Goal: Find specific page/section: Find specific page/section

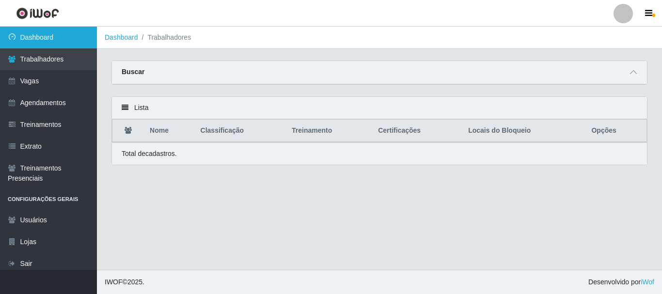
click at [62, 45] on link "Dashboard" at bounding box center [48, 38] width 97 height 22
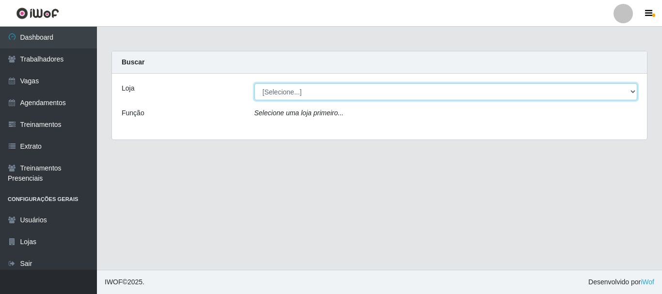
click at [272, 98] on select "[Selecione...] Supermercado Queiroz - Caicó" at bounding box center [445, 91] width 383 height 17
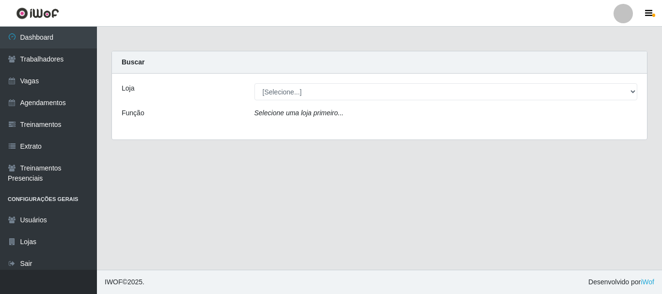
click at [263, 128] on div "Loja [Selecione...] Supermercado Queiroz - Caicó Função Selecione uma loja prim…" at bounding box center [379, 107] width 535 height 66
drag, startPoint x: 293, startPoint y: 74, endPoint x: 292, endPoint y: 82, distance: 8.8
click at [293, 77] on div "Loja [Selecione...] Supermercado Queiroz - Caicó Função Selecione uma loja prim…" at bounding box center [379, 107] width 535 height 66
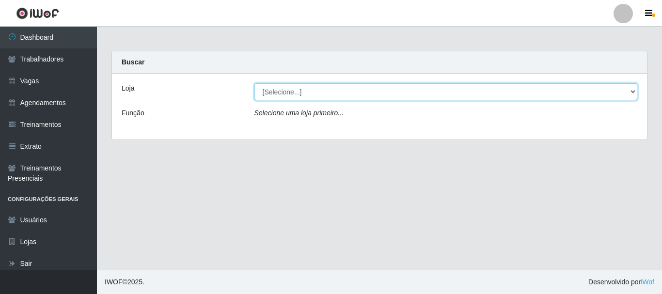
click at [292, 84] on select "[Selecione...] Supermercado Queiroz - Caicó" at bounding box center [445, 91] width 383 height 17
select select "512"
click at [254, 83] on select "[Selecione...] Supermercado Queiroz - Caicó" at bounding box center [445, 91] width 383 height 17
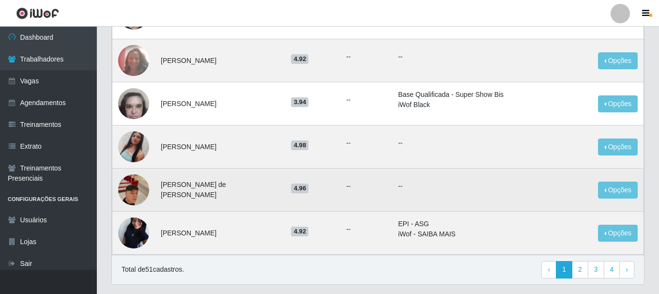
scroll to position [561, 0]
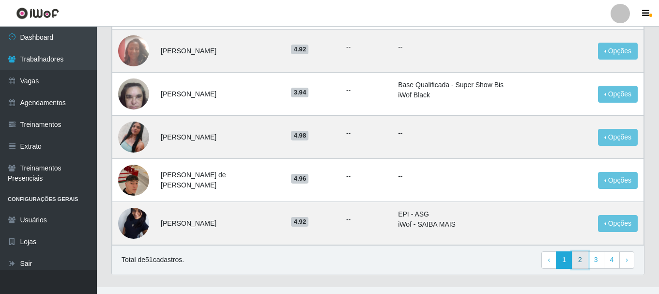
click at [583, 251] on link "2" at bounding box center [580, 259] width 16 height 17
